Goal: Transaction & Acquisition: Purchase product/service

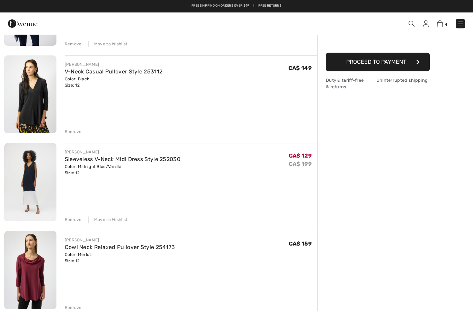
scroll to position [123, 0]
click at [128, 156] on link "Sleeveless V-Neck Midi Dress Style 252030" at bounding box center [123, 159] width 116 height 7
click at [126, 156] on link "Sleeveless V-Neck Midi Dress Style 252030" at bounding box center [123, 159] width 116 height 7
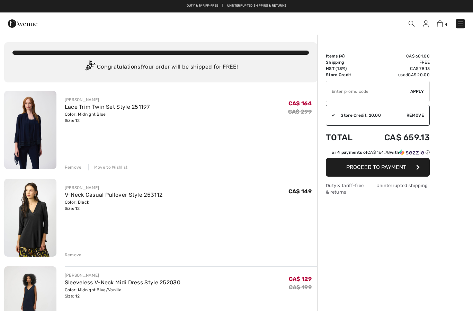
checkbox input "true"
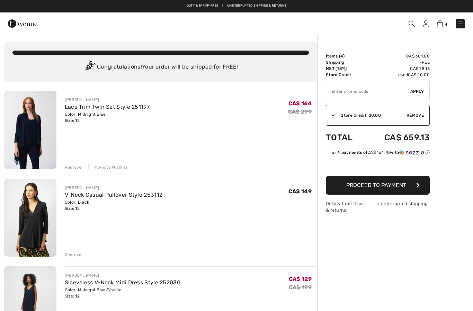
click at [354, 89] on input "TEXT" at bounding box center [368, 91] width 84 height 21
type input "SALEAVENUE"
click at [421, 92] on span "Apply" at bounding box center [417, 91] width 14 height 6
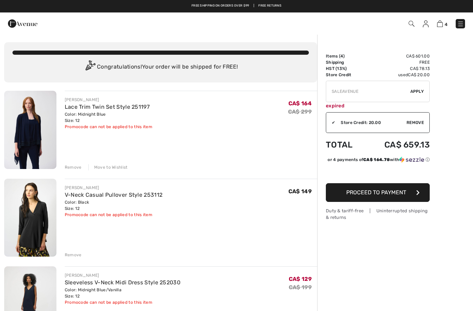
click at [396, 195] on span "Proceed to Payment" at bounding box center [376, 192] width 60 height 7
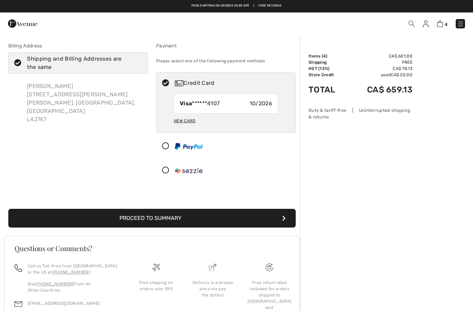
click at [182, 220] on button "Proceed to Summary" at bounding box center [151, 218] width 287 height 19
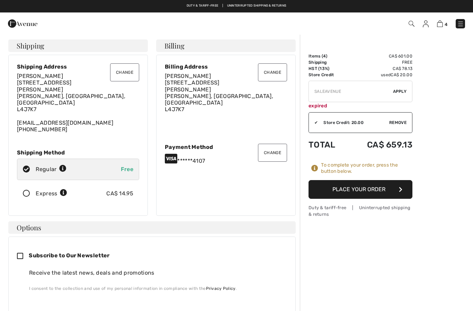
click at [376, 193] on button "Place Your Order" at bounding box center [360, 189] width 104 height 19
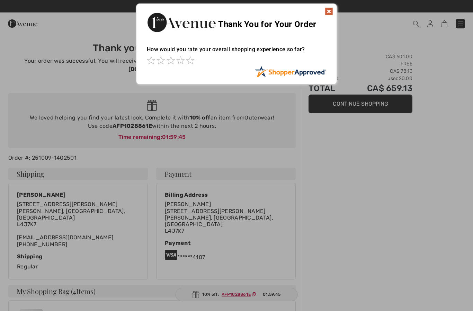
click at [331, 13] on img at bounding box center [329, 11] width 8 height 8
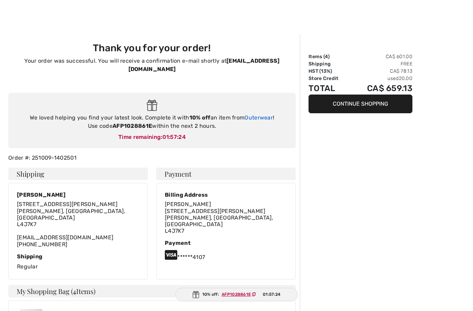
click at [265, 114] on link "Outerwear" at bounding box center [258, 117] width 28 height 7
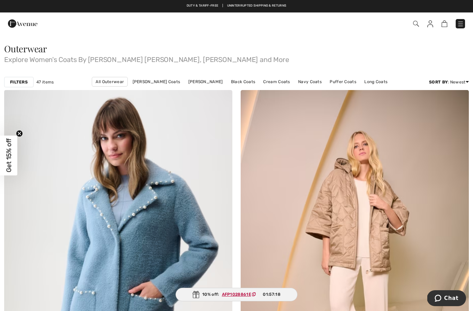
click at [17, 80] on strong "Filters" at bounding box center [19, 82] width 18 height 6
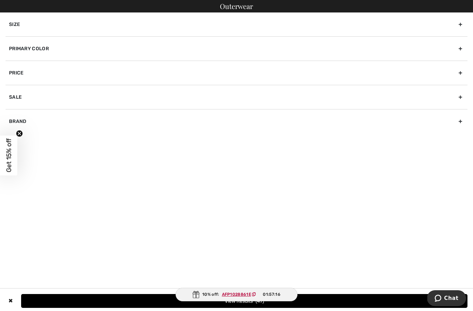
click at [159, 18] on div "Size" at bounding box center [237, 24] width 462 height 24
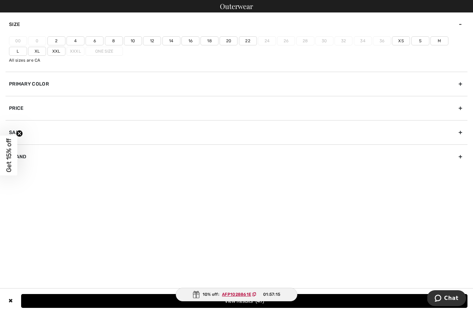
click at [152, 42] on label "12" at bounding box center [152, 40] width 18 height 9
click at [0, 0] on input"] "12" at bounding box center [0, 0] width 0 height 0
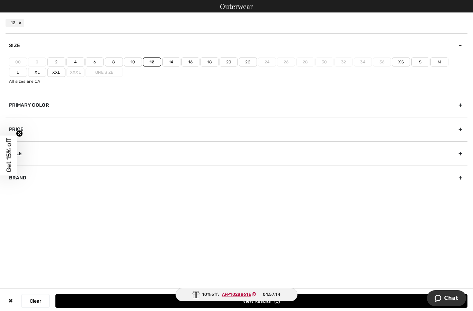
click at [27, 68] on label "L" at bounding box center [18, 72] width 18 height 9
click at [0, 0] on input"] "L" at bounding box center [0, 0] width 0 height 0
click at [253, 301] on button "View Results 25" at bounding box center [261, 301] width 412 height 14
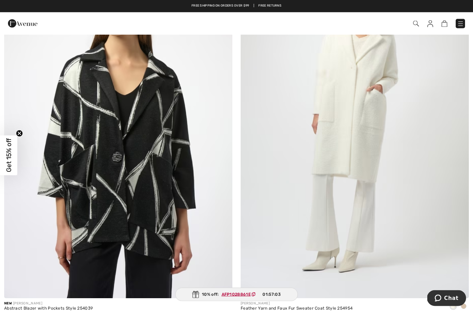
scroll to position [510, 0]
click at [463, 304] on span at bounding box center [463, 306] width 6 height 6
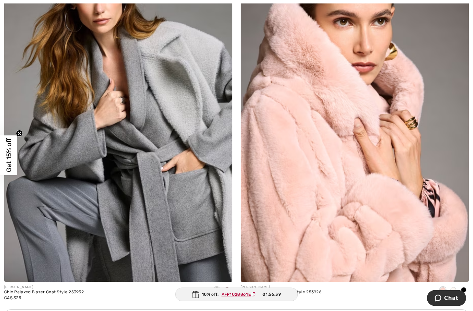
scroll to position [2003, 0]
click at [463, 288] on span at bounding box center [463, 289] width 6 height 6
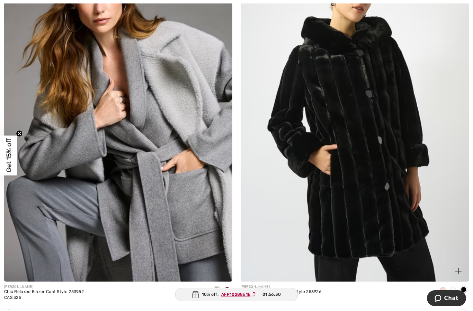
click at [454, 288] on span at bounding box center [453, 289] width 6 height 6
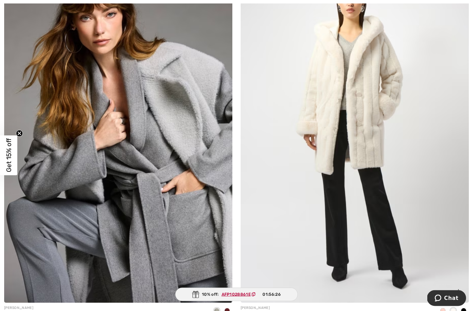
scroll to position [2015, 0]
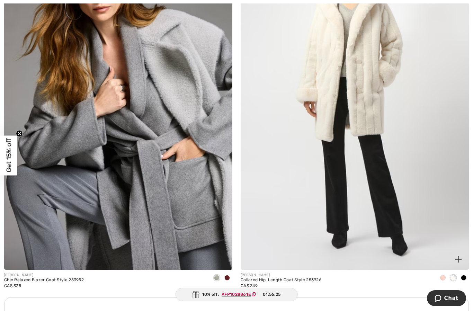
click at [407, 196] on img at bounding box center [354, 98] width 228 height 342
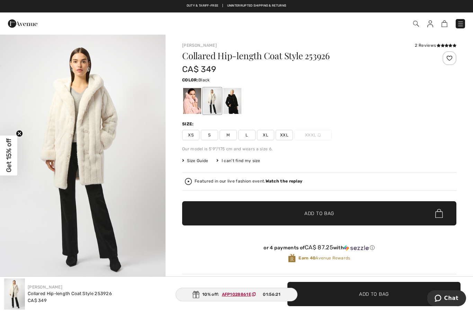
click at [241, 108] on div at bounding box center [232, 101] width 18 height 26
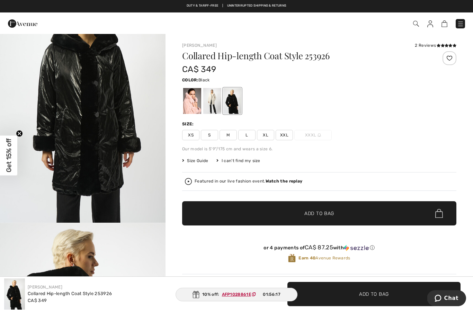
scroll to position [308, 0]
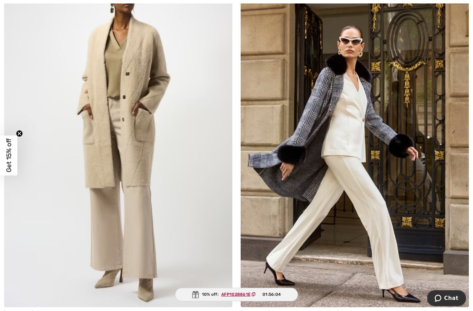
scroll to position [2791, 0]
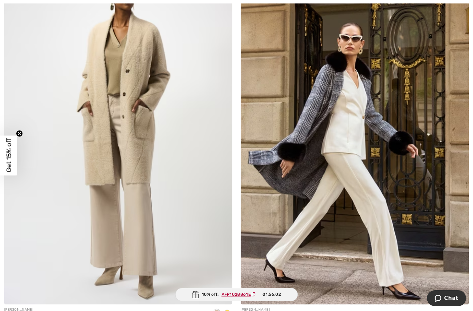
click at [90, 153] on img at bounding box center [118, 133] width 228 height 342
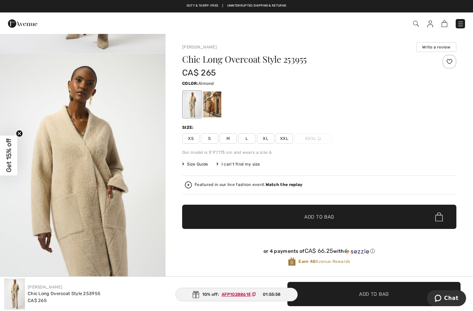
scroll to position [229, 0]
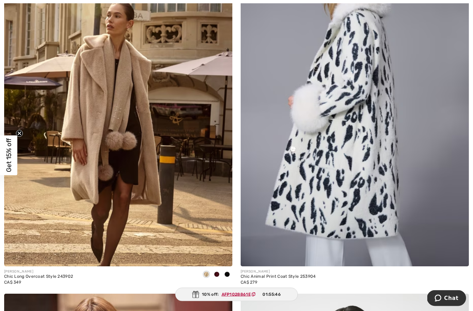
scroll to position [3198, 0]
click at [230, 273] on div at bounding box center [227, 274] width 10 height 11
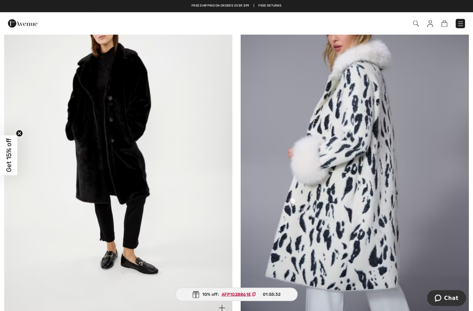
scroll to position [3146, 0]
click at [119, 147] on img at bounding box center [118, 147] width 228 height 342
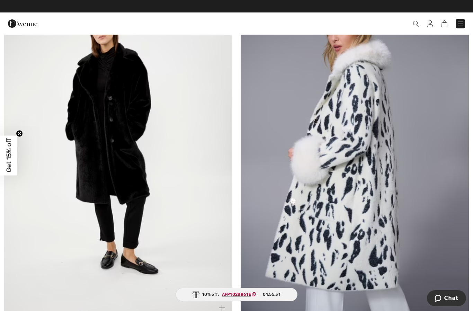
click at [116, 161] on img at bounding box center [118, 147] width 228 height 342
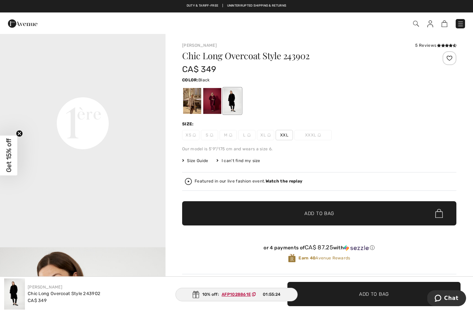
scroll to position [532, 0]
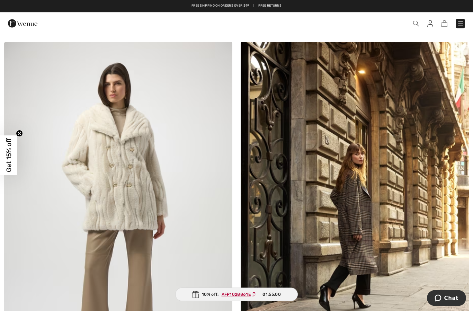
scroll to position [1452, 0]
